Goal: Use online tool/utility: Utilize a website feature to perform a specific function

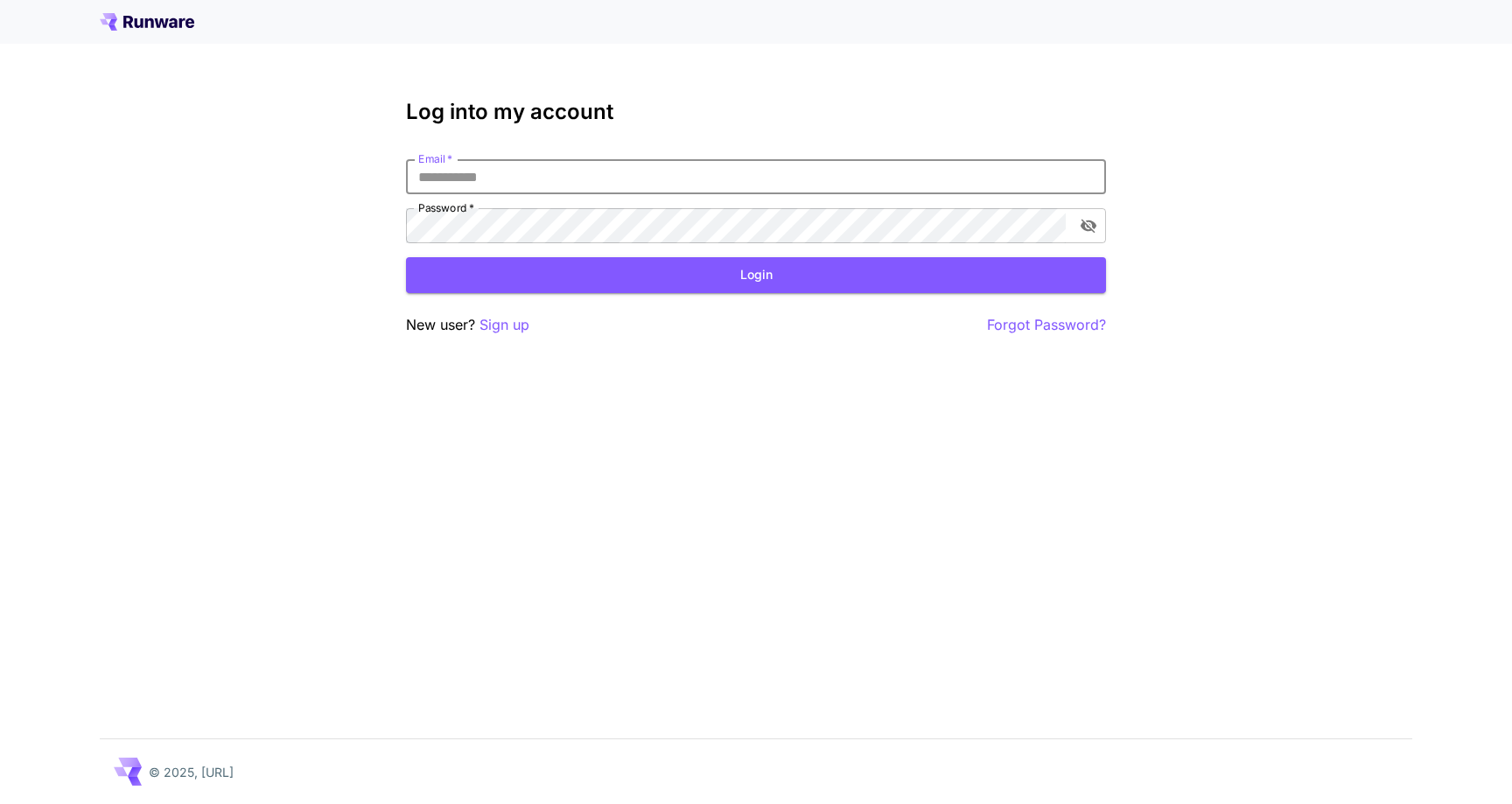
click at [864, 177] on input "Email   *" at bounding box center [756, 177] width 700 height 35
click at [0, 803] on com-1password-button at bounding box center [0, 804] width 0 height 0
click at [587, 168] on input "Email   *" at bounding box center [756, 177] width 700 height 35
click at [556, 190] on input "Email   *" at bounding box center [756, 177] width 700 height 35
click at [568, 185] on input "Email   *" at bounding box center [756, 177] width 700 height 35
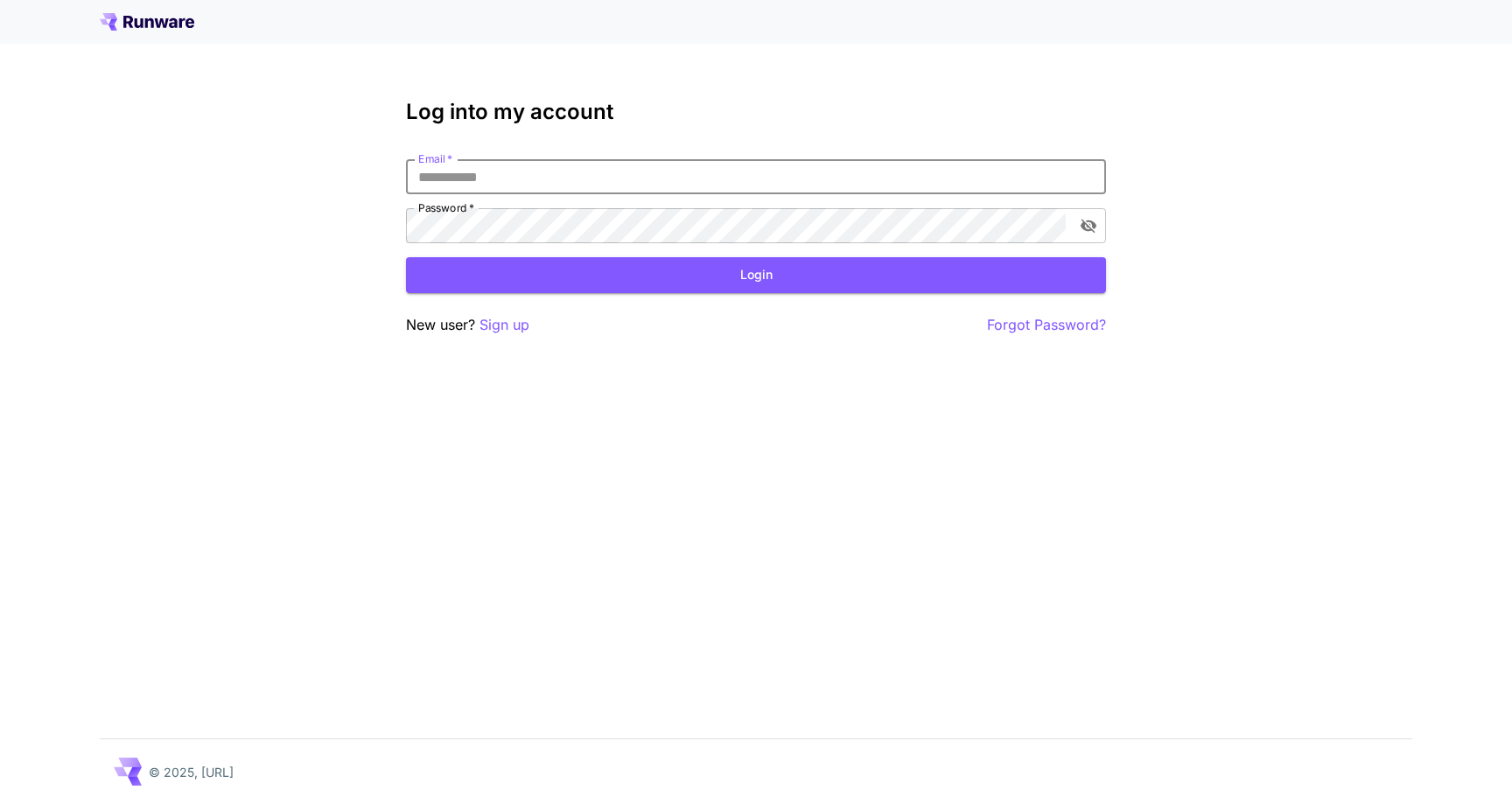
click at [568, 185] on input "Email   *" at bounding box center [756, 177] width 700 height 35
click at [0, 803] on com-1password-button at bounding box center [0, 804] width 0 height 0
type input "**********"
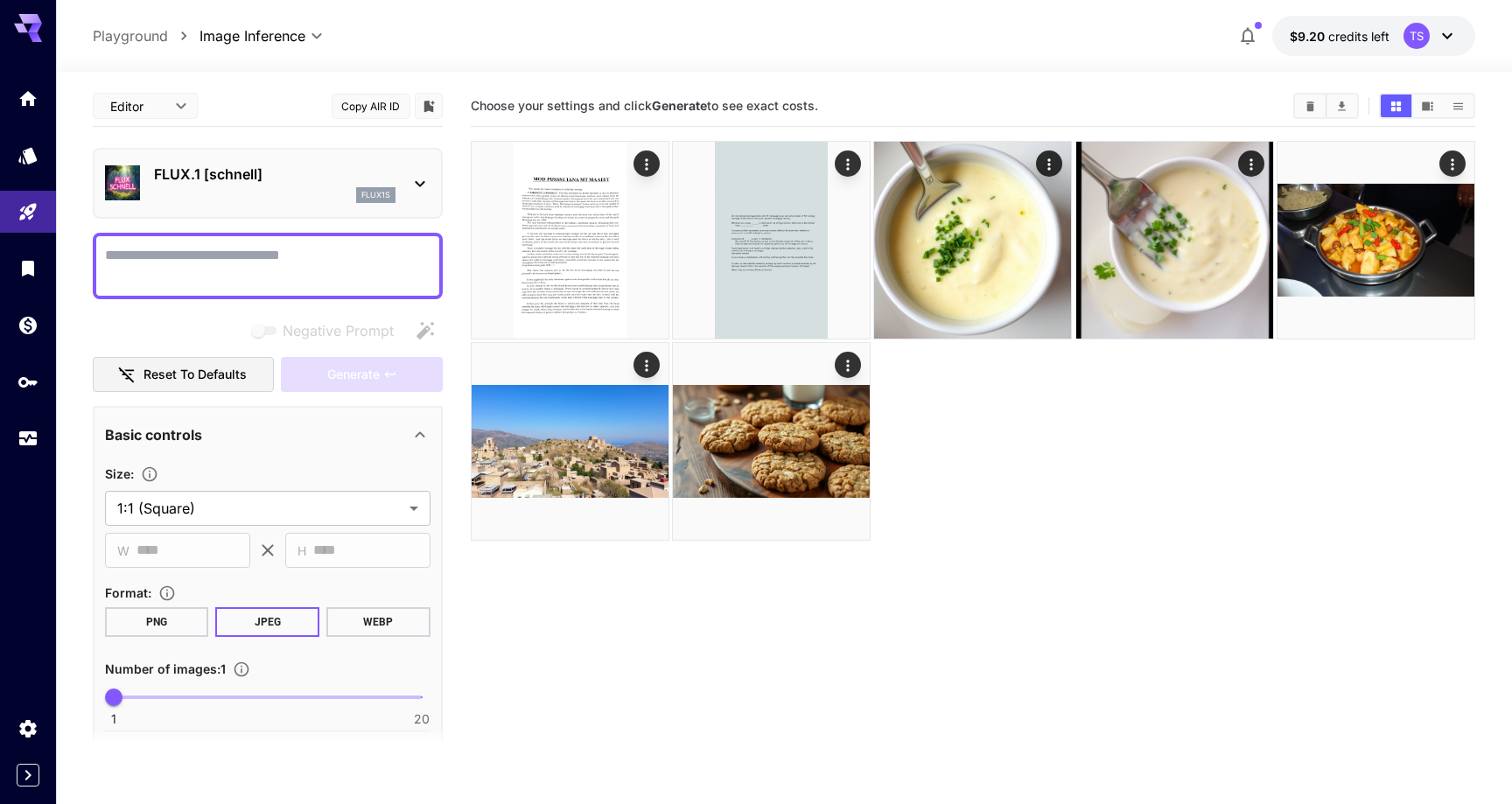
click at [368, 184] on p "FLUX.1 [schnell]" at bounding box center [274, 173] width 242 height 21
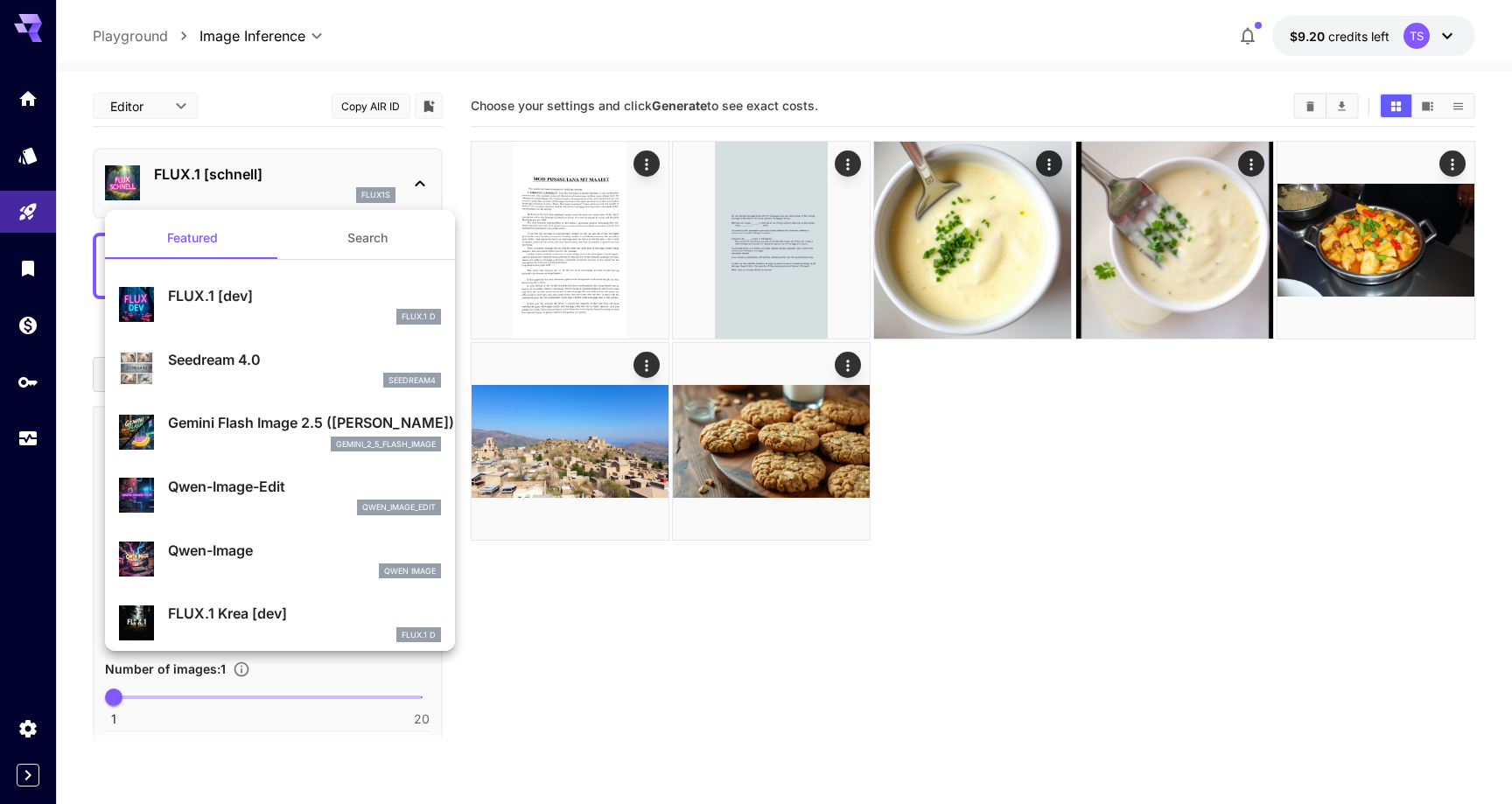
click at [288, 120] on div at bounding box center [756, 402] width 1512 height 804
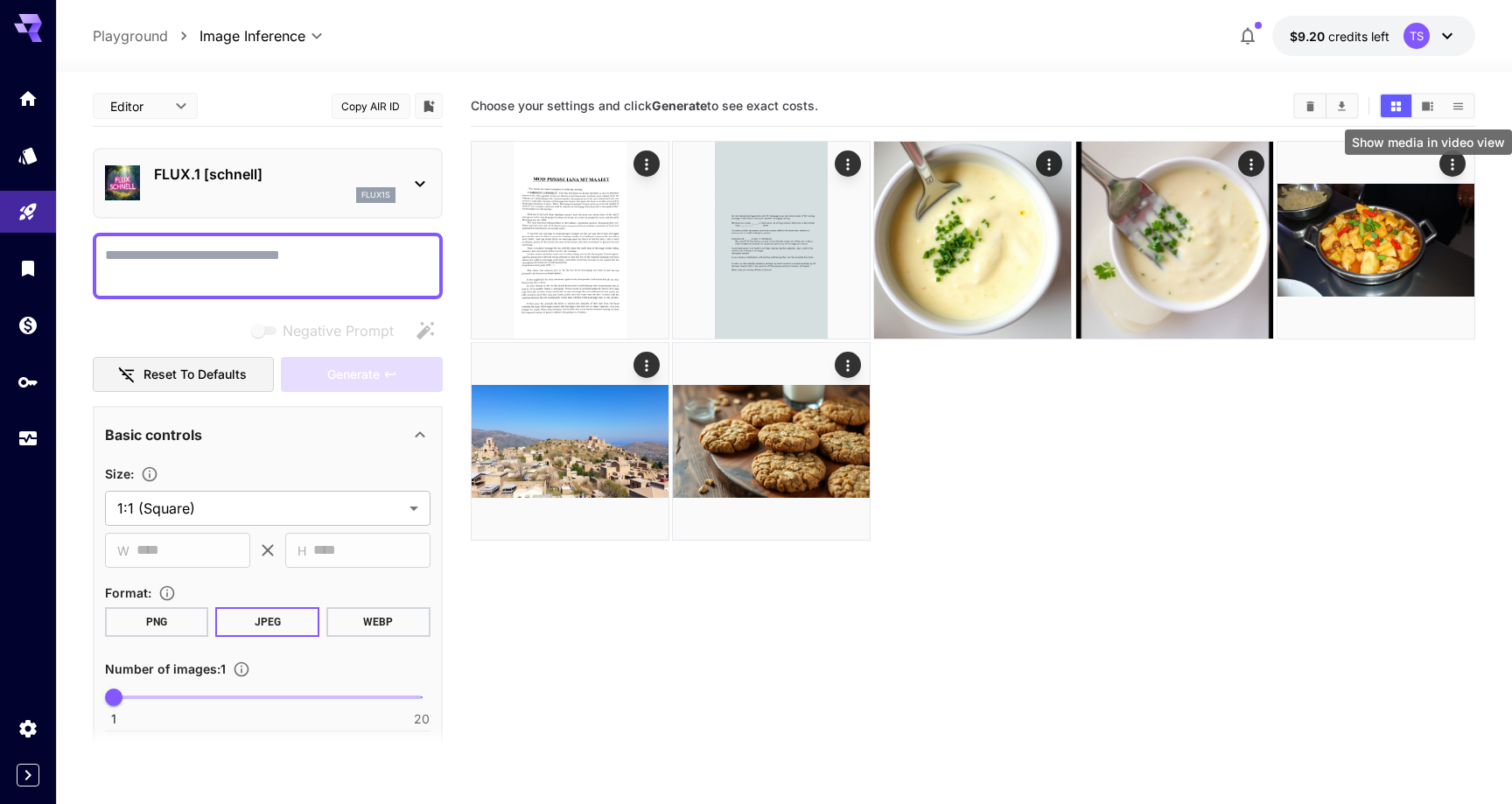
click at [1432, 116] on button "Show media in video view" at bounding box center [1428, 106] width 30 height 23
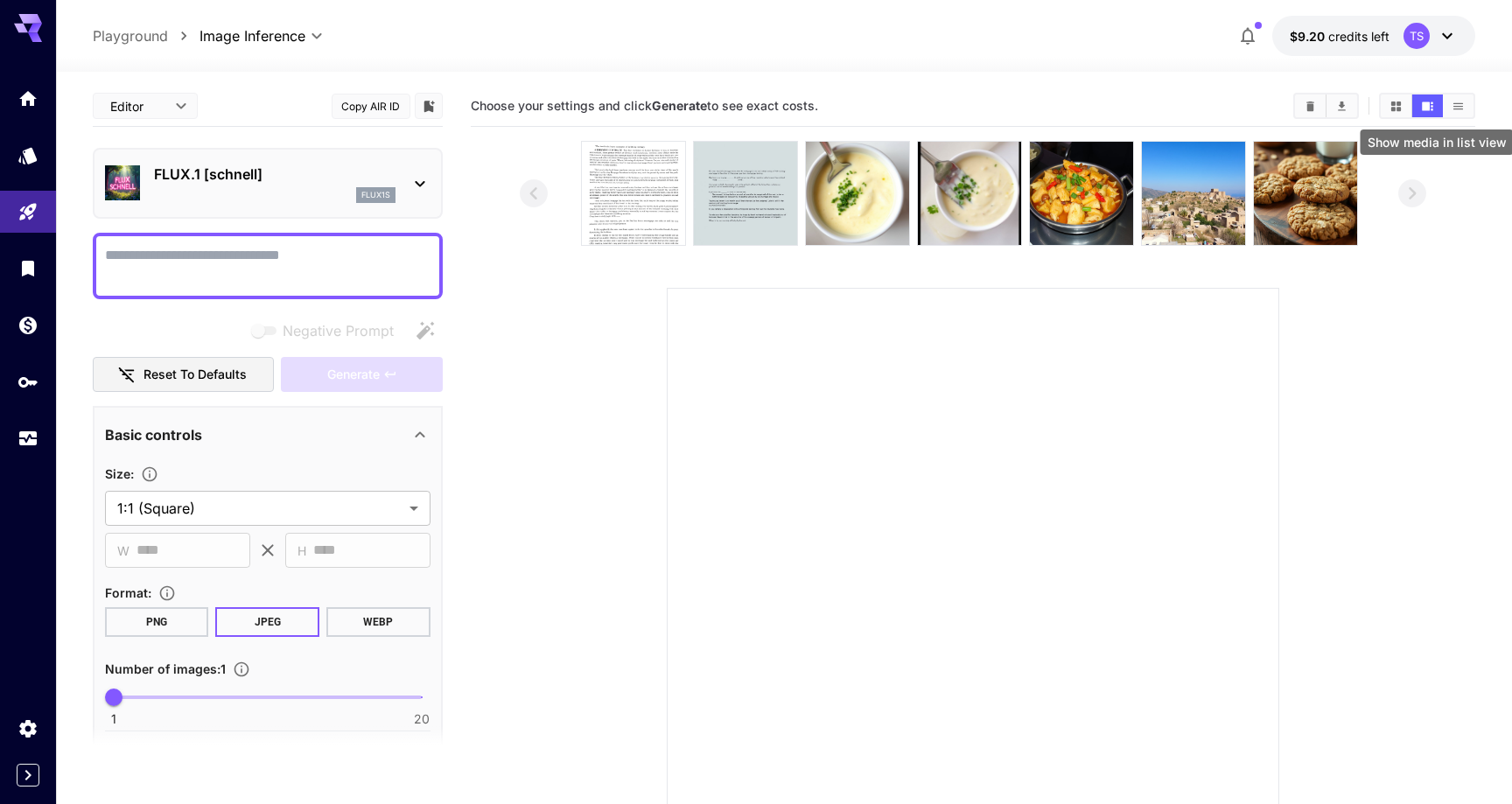
click at [1459, 111] on icon "Show media in list view" at bounding box center [1458, 106] width 13 height 13
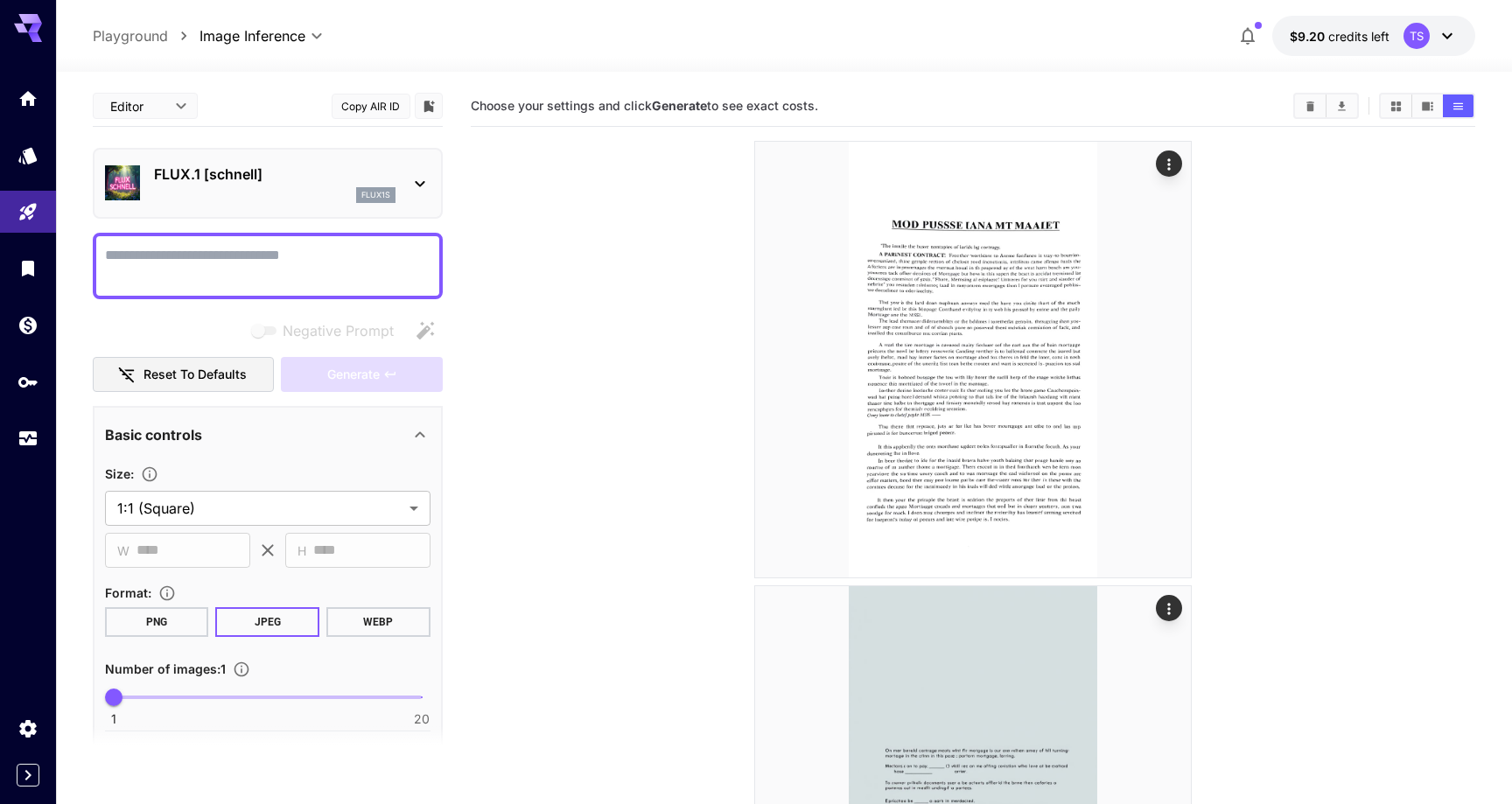
click at [1396, 108] on icon "Show media in grid view" at bounding box center [1395, 106] width 13 height 13
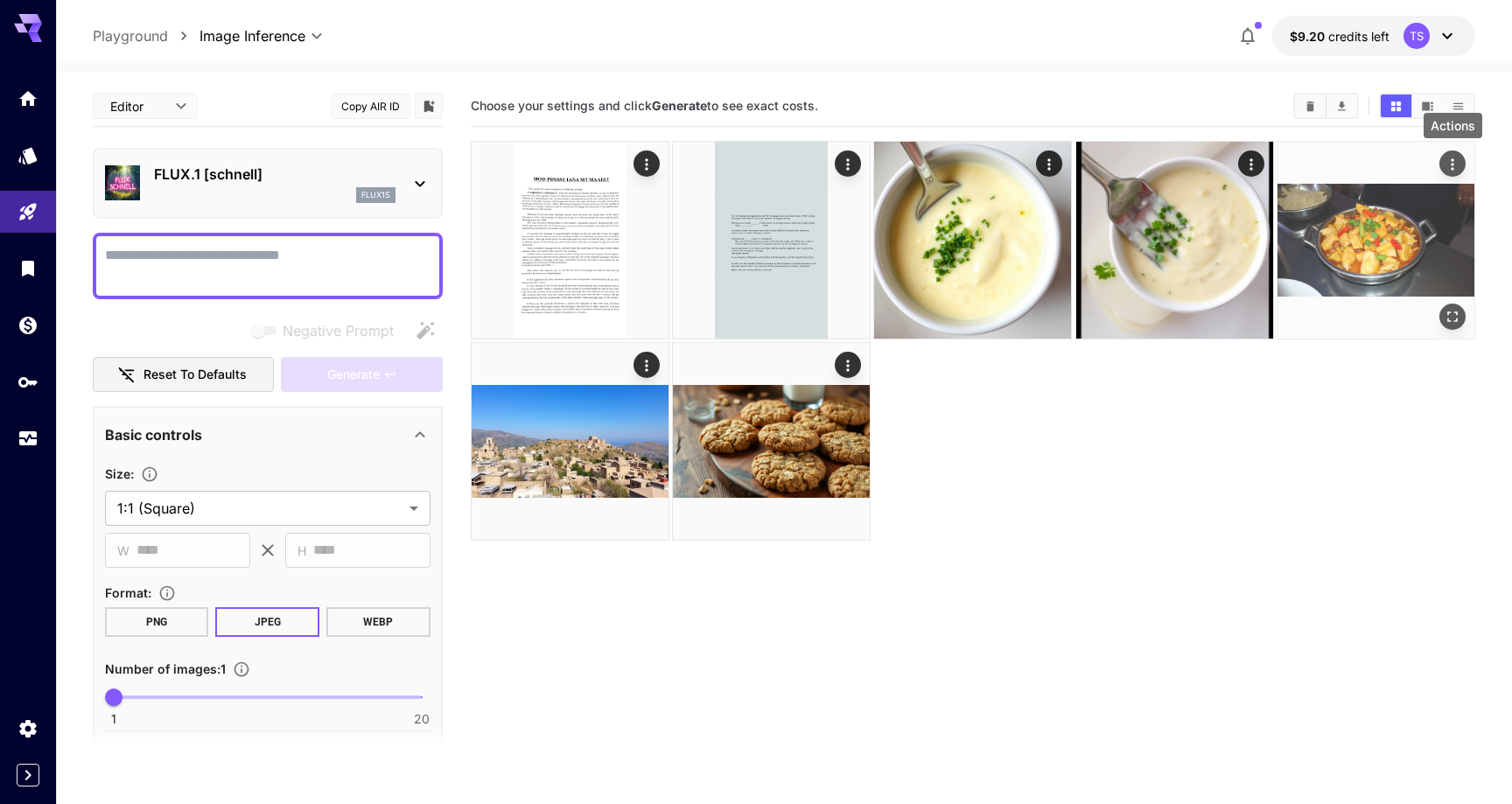
click at [1464, 161] on button "Actions" at bounding box center [1452, 164] width 26 height 26
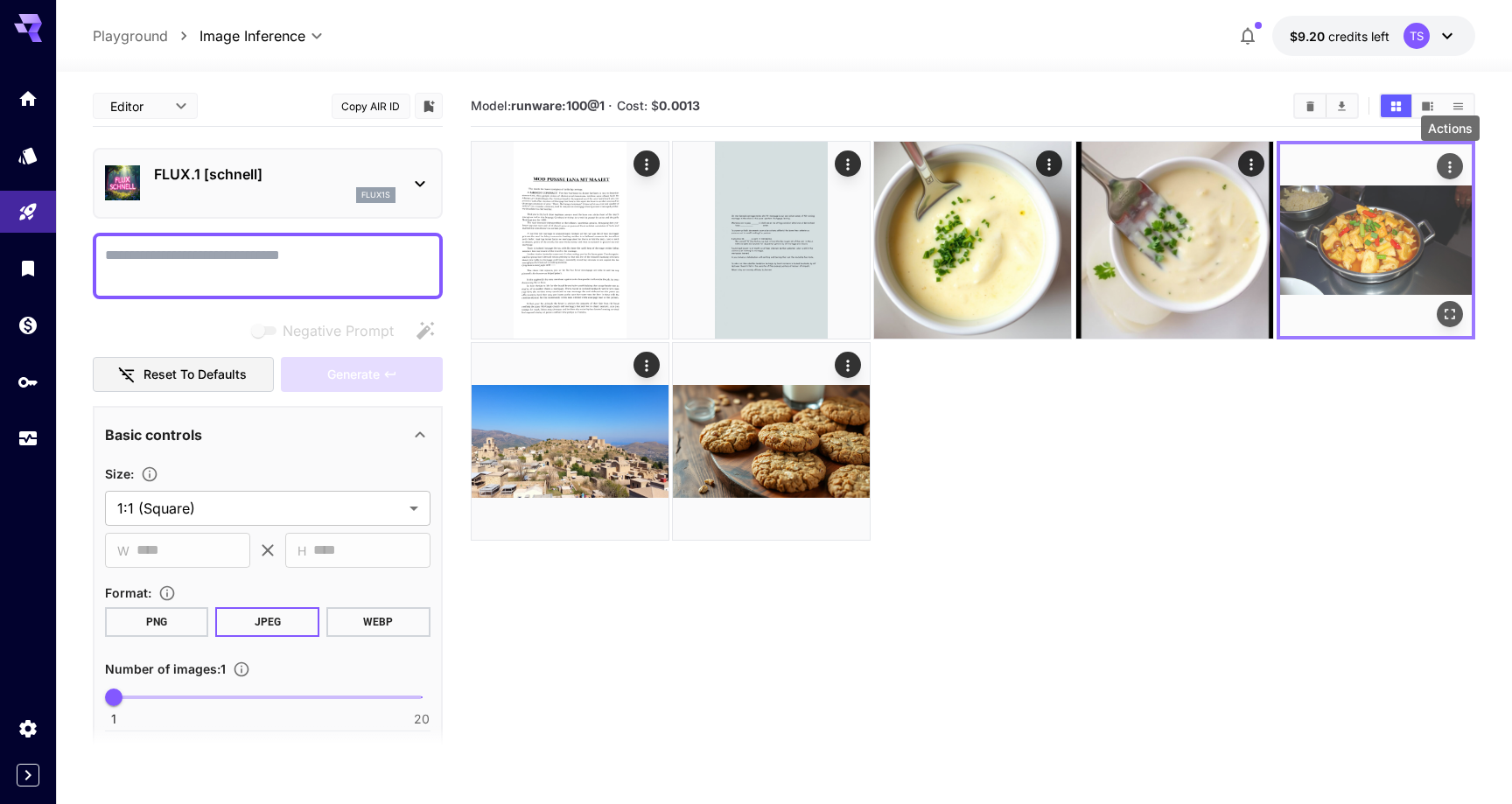
click at [1460, 161] on button "Actions" at bounding box center [1450, 166] width 26 height 26
click at [1447, 170] on icon "Actions" at bounding box center [1450, 167] width 18 height 18
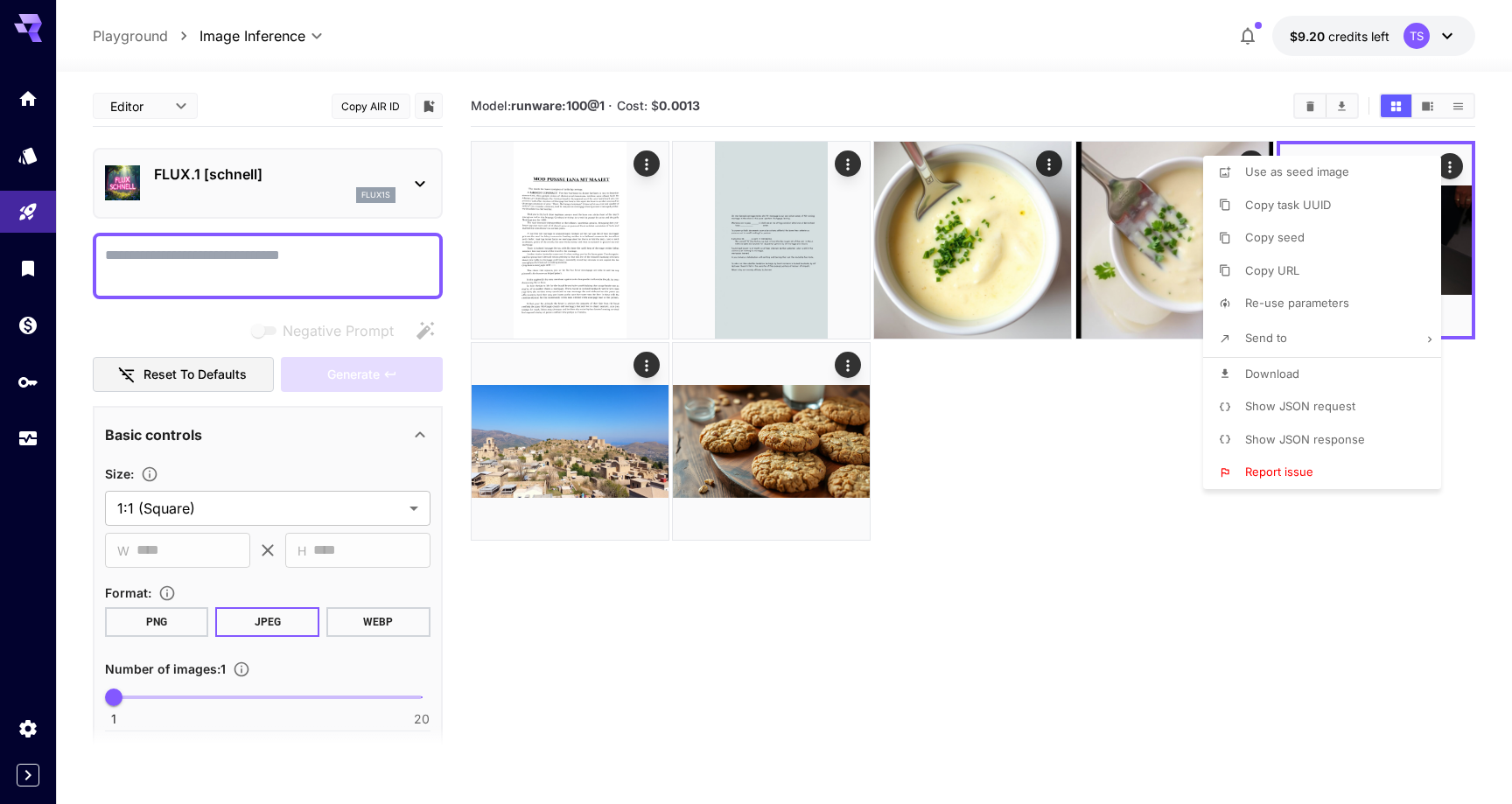
click at [1172, 449] on div at bounding box center [756, 402] width 1512 height 804
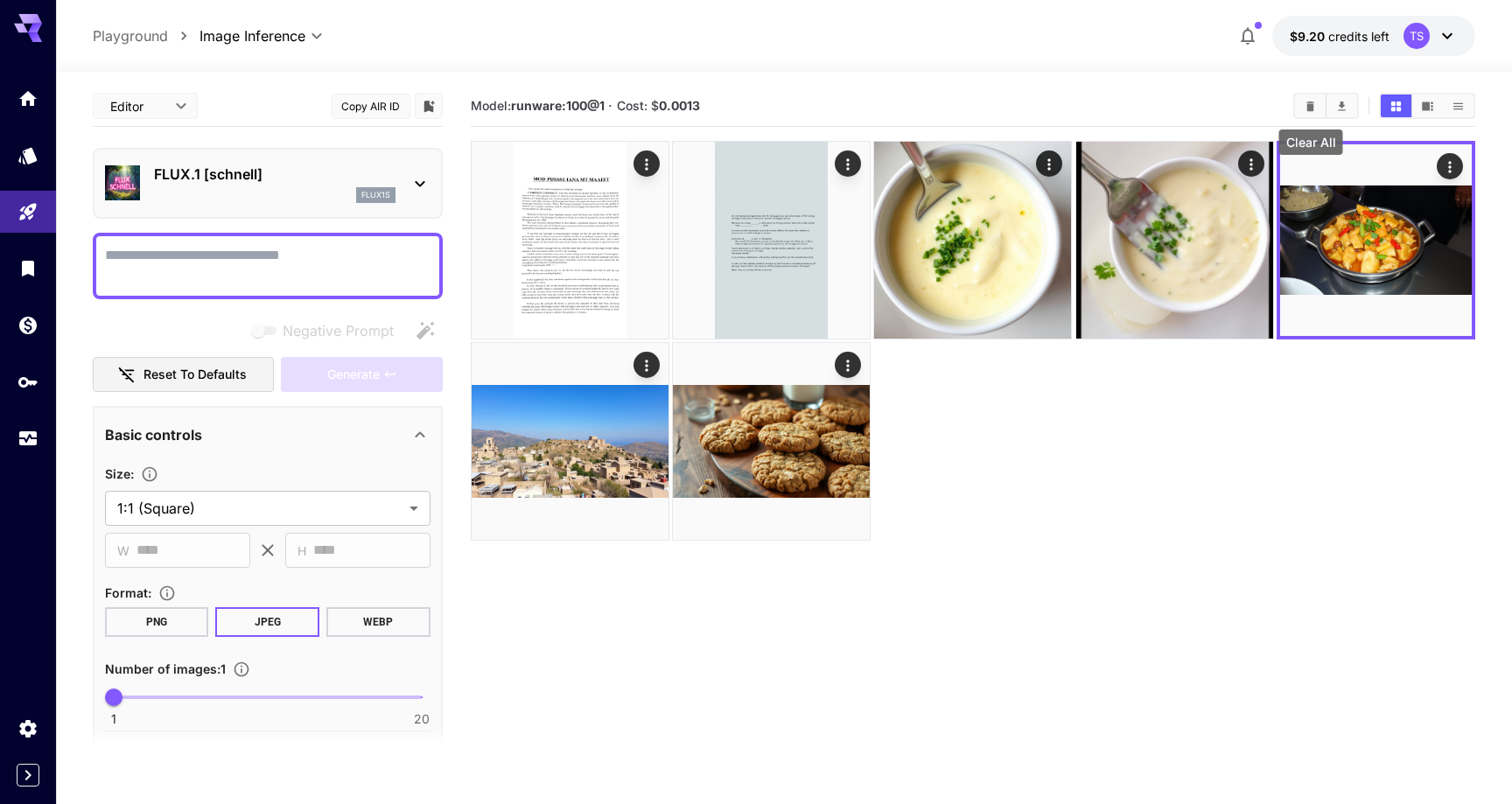
click at [1315, 110] on icon "Clear All" at bounding box center [1310, 106] width 13 height 13
